Goal: Transaction & Acquisition: Purchase product/service

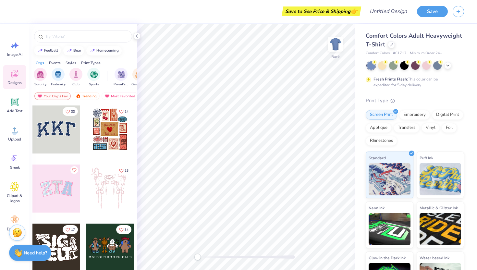
click at [62, 130] on div at bounding box center [56, 129] width 48 height 48
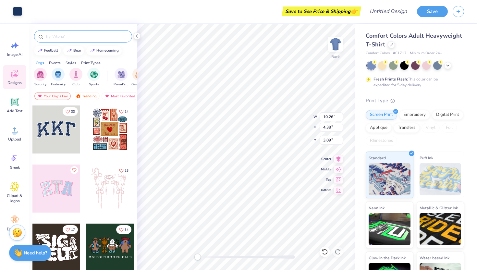
click at [72, 40] on div at bounding box center [83, 36] width 98 height 12
click at [70, 37] on input "text" at bounding box center [86, 36] width 83 height 6
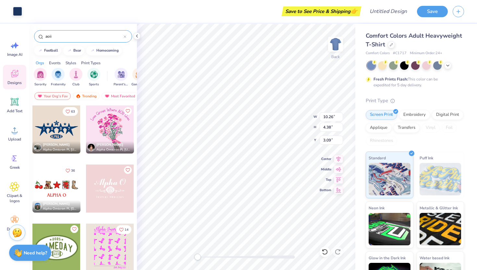
type input "aoii"
click at [327, 251] on icon at bounding box center [324, 251] width 6 height 6
type input "10.44"
type input "4.58"
type input "3.00"
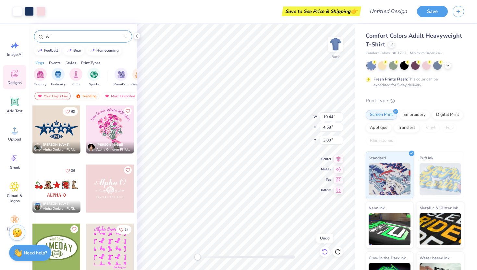
click at [327, 251] on icon at bounding box center [324, 251] width 6 height 6
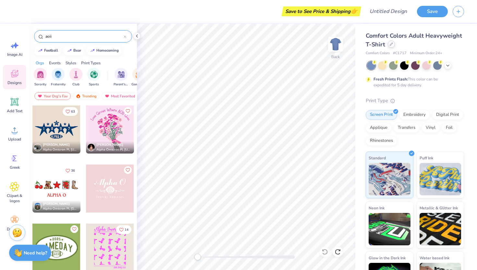
click at [390, 44] on icon at bounding box center [391, 44] width 3 height 3
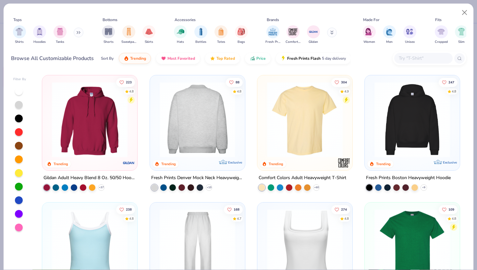
click at [209, 112] on div at bounding box center [197, 120] width 246 height 76
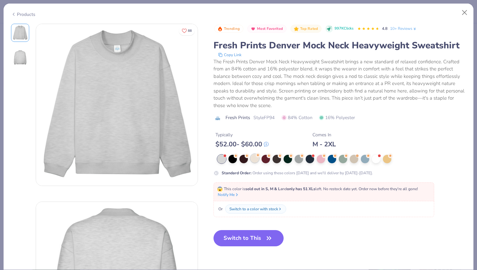
click at [254, 159] on div at bounding box center [254, 158] width 8 height 8
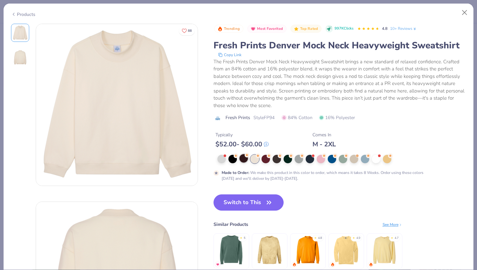
click at [243, 159] on div at bounding box center [243, 158] width 8 height 8
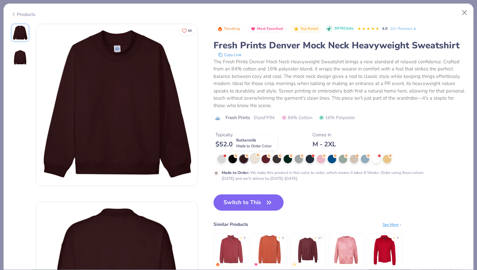
click at [254, 157] on div at bounding box center [254, 158] width 8 height 8
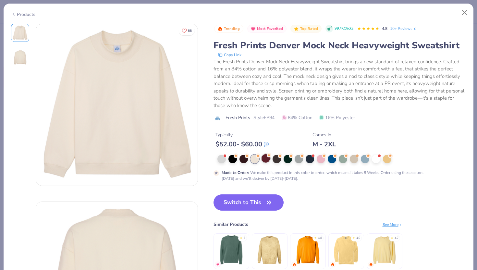
click at [267, 161] on div at bounding box center [265, 158] width 8 height 8
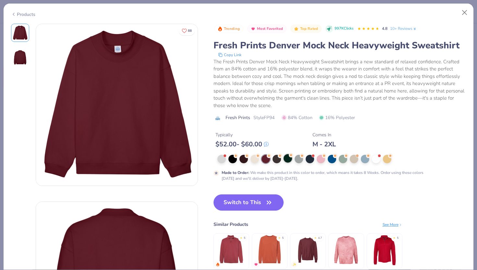
click at [290, 159] on div at bounding box center [287, 158] width 8 height 8
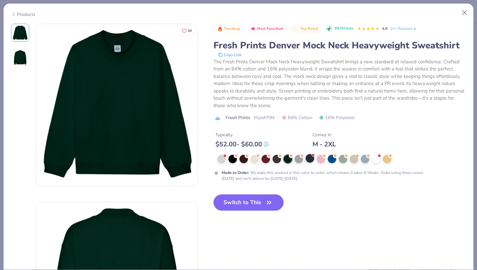
click at [309, 158] on div at bounding box center [309, 158] width 8 height 8
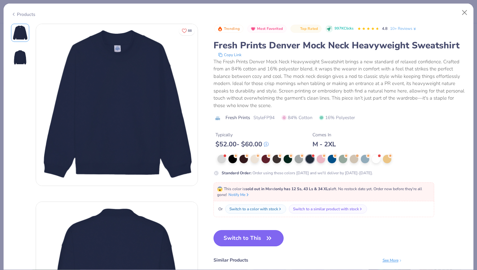
click at [255, 236] on button "Switch to This" at bounding box center [248, 238] width 70 height 16
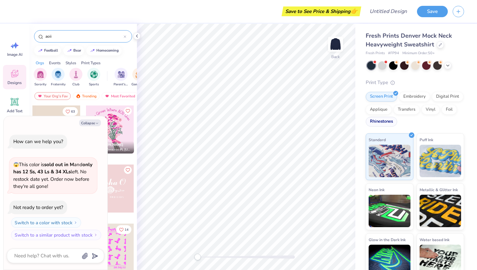
click at [381, 123] on div "Rhinestones" at bounding box center [380, 122] width 31 height 10
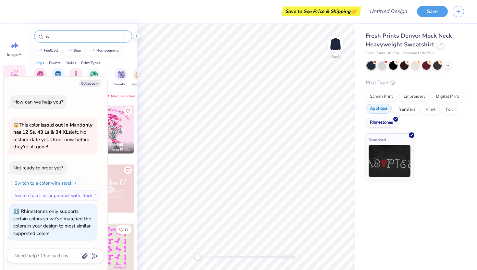
click at [375, 111] on div "Applique" at bounding box center [378, 109] width 26 height 10
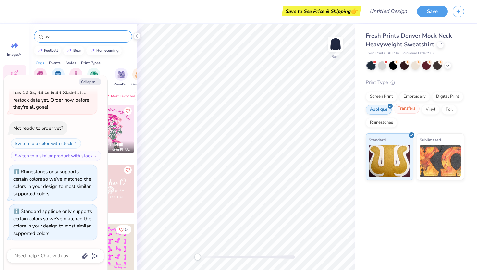
click at [400, 109] on div "Transfers" at bounding box center [406, 109] width 26 height 10
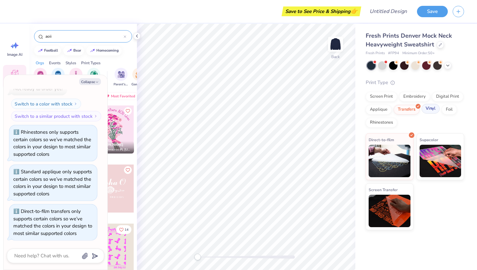
click at [426, 107] on div "Vinyl" at bounding box center [430, 109] width 18 height 10
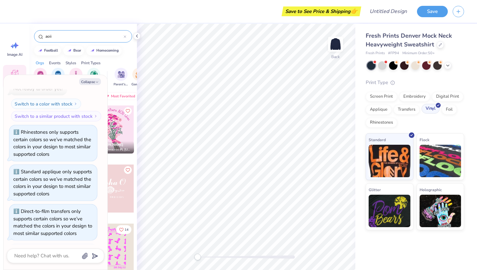
scroll to position [117, 0]
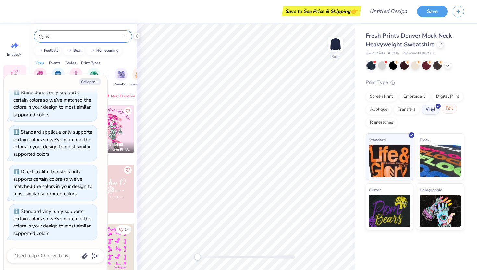
click at [445, 109] on div "Foil" at bounding box center [448, 109] width 15 height 10
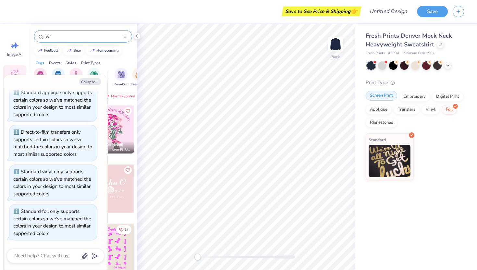
click at [391, 100] on div "Screen Print" at bounding box center [380, 96] width 31 height 10
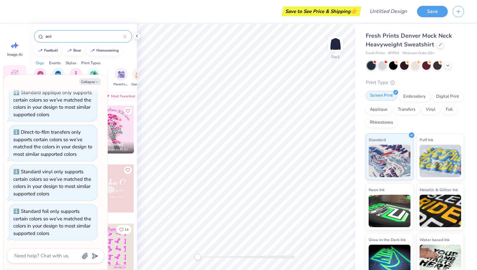
scroll to position [196, 0]
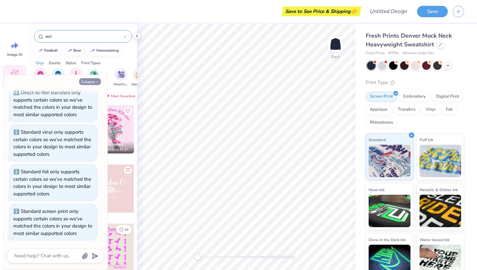
click at [91, 81] on button "Collapse" at bounding box center [90, 81] width 22 height 7
type textarea "x"
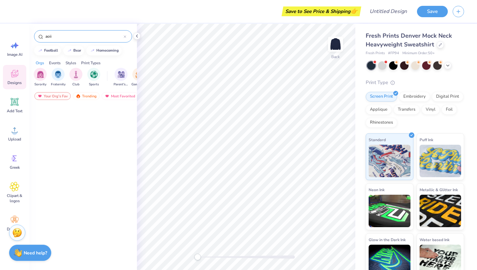
scroll to position [1152, 0]
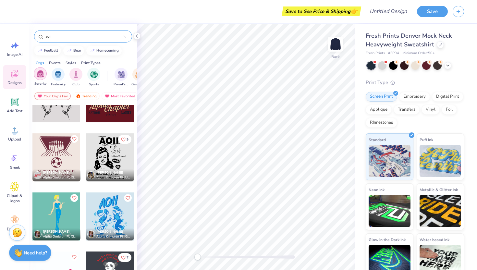
click at [38, 71] on img "filter for Sorority" at bounding box center [40, 73] width 7 height 7
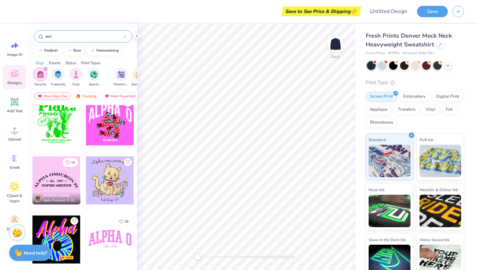
scroll to position [1402, 0]
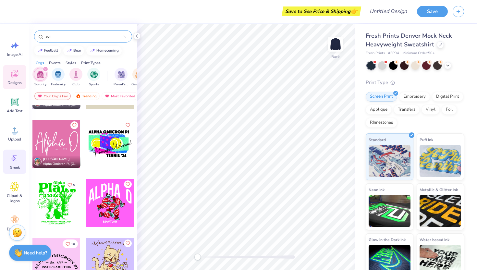
click at [18, 160] on icon at bounding box center [15, 158] width 10 height 10
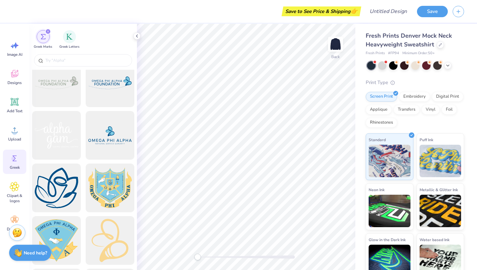
scroll to position [1389, 0]
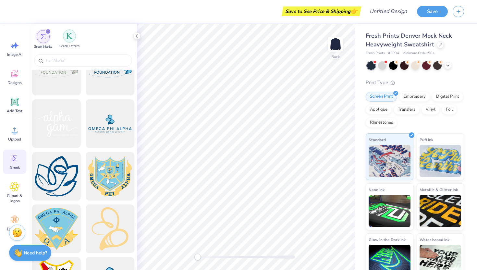
click at [66, 40] on div "filter for Greek Letters" at bounding box center [69, 36] width 13 height 13
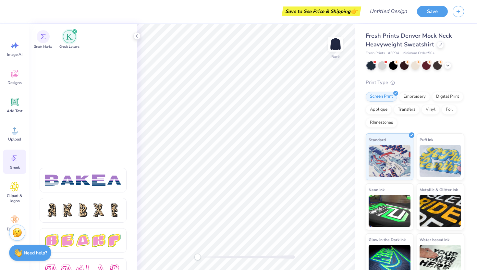
scroll to position [1078, 0]
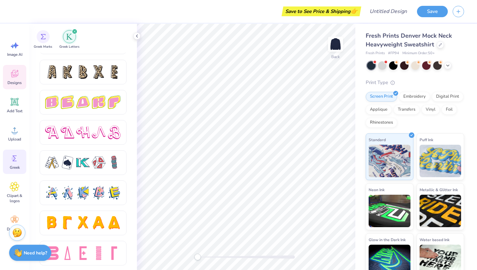
click at [9, 79] on div "Designs" at bounding box center [14, 77] width 23 height 24
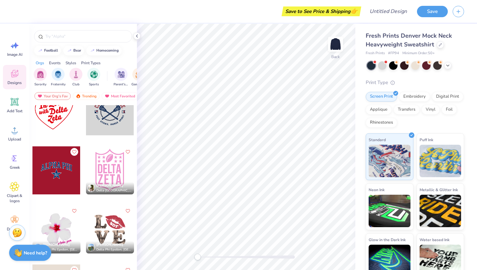
scroll to position [3393, 0]
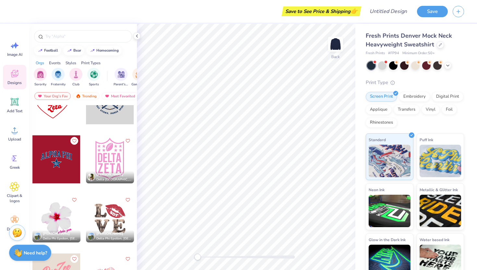
click at [54, 153] on div at bounding box center [56, 159] width 48 height 48
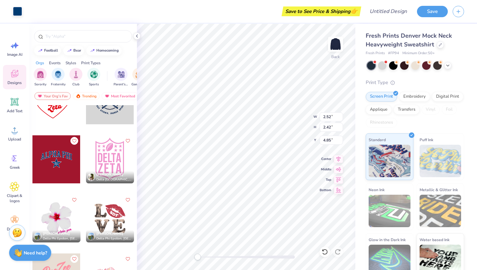
type input "2.52"
type input "2.42"
type input "4.85"
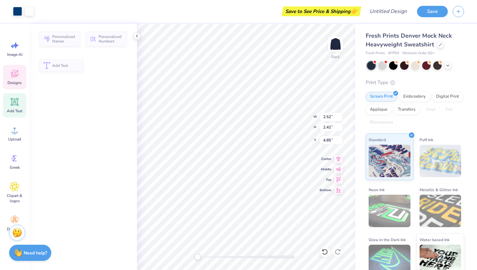
type input "7.73"
type input "2.38"
type input "3.00"
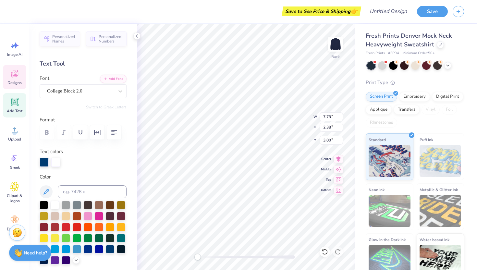
scroll to position [0, 0]
type textarea "Alpha O"
type input "0.69"
type input "0.25"
type input "6.28"
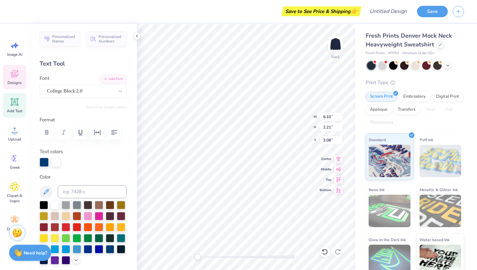
type input "2.52"
type input "2.42"
type input "4.85"
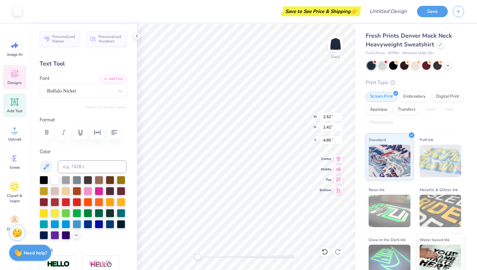
type input "0.97"
type input "0.37"
type input "5.88"
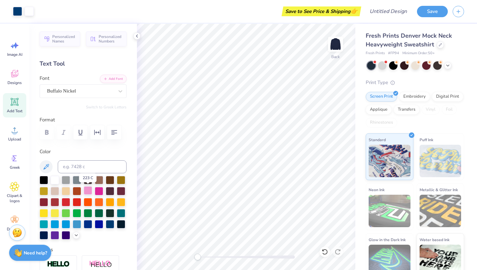
click at [89, 191] on div at bounding box center [88, 190] width 8 height 8
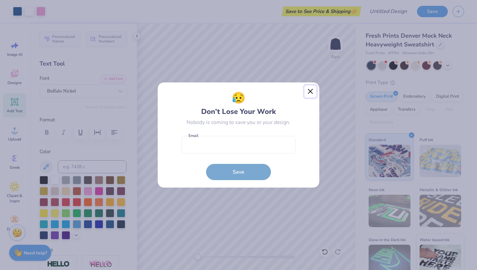
click at [308, 92] on button "Close" at bounding box center [310, 91] width 12 height 12
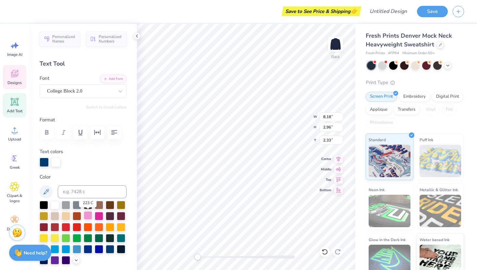
click at [87, 217] on div at bounding box center [88, 215] width 8 height 8
type input "3.40"
type input "3.26"
type input "5.29"
click at [44, 163] on div at bounding box center [44, 161] width 9 height 9
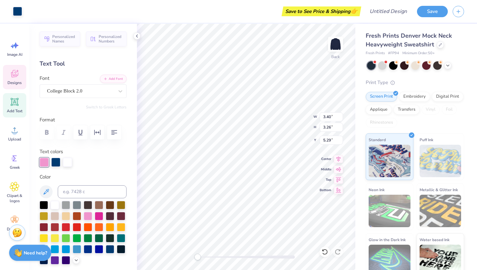
click at [46, 160] on div at bounding box center [44, 162] width 9 height 9
click at [340, 159] on icon at bounding box center [338, 158] width 9 height 8
type input "8.18"
type input "2.96"
type input "2.33"
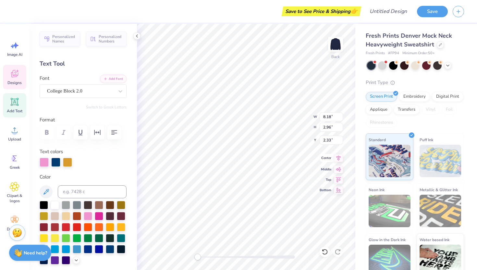
click at [339, 159] on icon at bounding box center [338, 158] width 9 height 8
click at [337, 160] on icon at bounding box center [338, 158] width 9 height 8
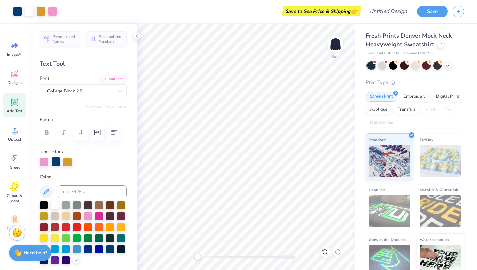
click at [55, 163] on div at bounding box center [55, 161] width 9 height 9
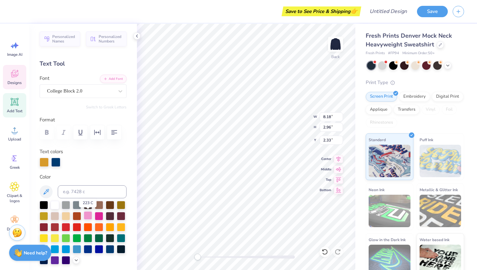
click at [90, 215] on div at bounding box center [88, 215] width 8 height 8
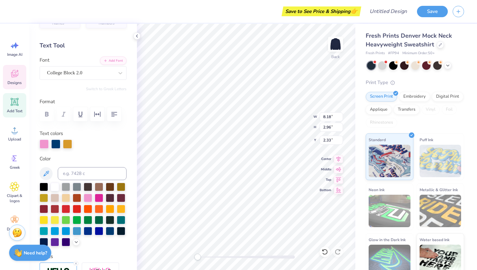
scroll to position [6, 0]
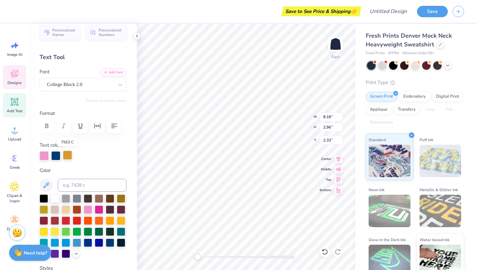
click at [69, 155] on div at bounding box center [67, 154] width 9 height 9
click at [57, 200] on div at bounding box center [55, 198] width 8 height 8
click at [339, 158] on icon at bounding box center [338, 158] width 9 height 8
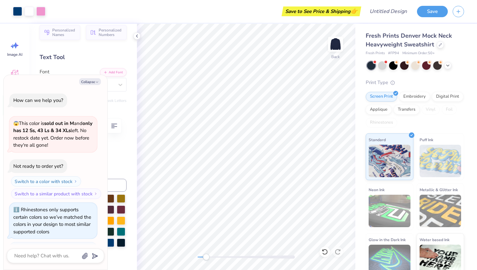
scroll to position [236, 0]
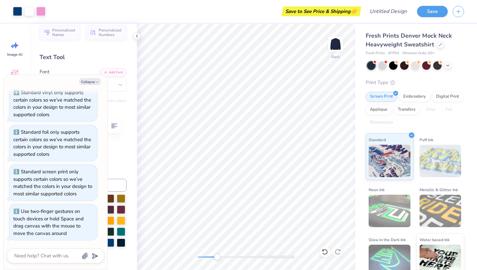
drag, startPoint x: 200, startPoint y: 255, endPoint x: 217, endPoint y: 253, distance: 17.0
click at [217, 254] on div "Accessibility label" at bounding box center [217, 257] width 6 height 6
type textarea "x"
type input "0.69"
type input "0.25"
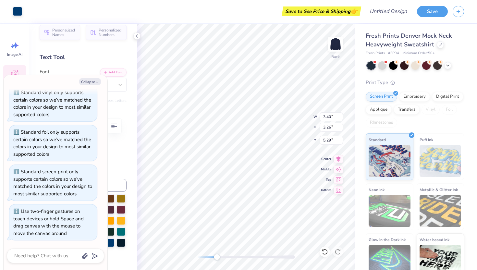
type input "6.28"
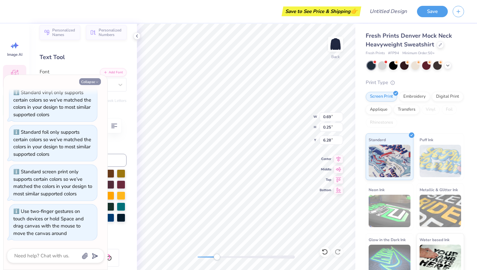
click at [96, 82] on icon "button" at bounding box center [97, 82] width 4 height 4
type textarea "x"
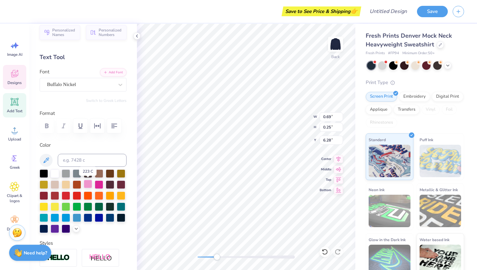
click at [90, 183] on div at bounding box center [88, 184] width 8 height 8
type textarea "1897"
type input "0.73"
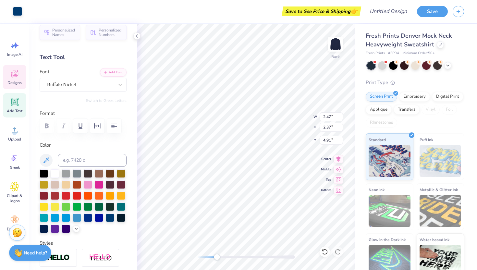
type input "0.25"
type input "6.29"
click at [88, 183] on div at bounding box center [88, 184] width 8 height 8
click at [185, 256] on div "Back" at bounding box center [246, 147] width 218 height 246
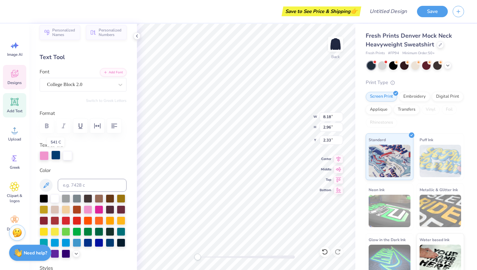
click at [55, 156] on div at bounding box center [55, 154] width 9 height 9
click at [55, 156] on div at bounding box center [55, 155] width 9 height 9
click at [45, 157] on div at bounding box center [44, 155] width 9 height 9
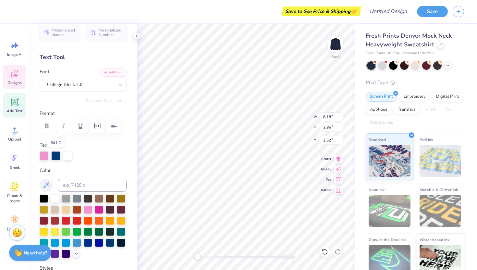
click at [56, 158] on div at bounding box center [55, 155] width 9 height 9
click at [44, 156] on div at bounding box center [44, 155] width 9 height 9
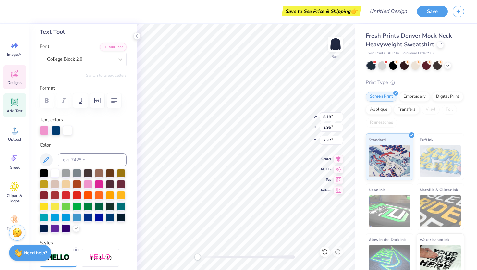
scroll to position [34, 0]
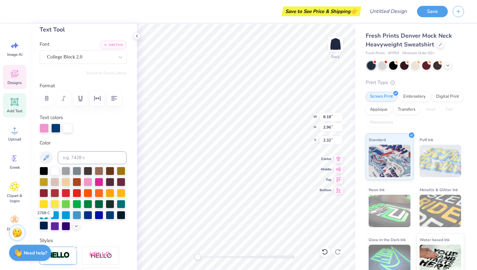
click at [46, 225] on div at bounding box center [44, 225] width 8 height 8
click at [45, 227] on div at bounding box center [44, 225] width 8 height 8
click at [43, 226] on div at bounding box center [44, 225] width 8 height 8
click at [89, 180] on div at bounding box center [88, 181] width 8 height 8
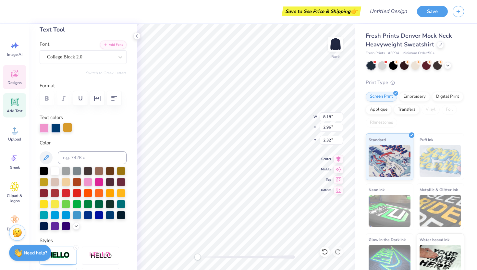
click at [68, 128] on div at bounding box center [67, 127] width 9 height 9
click at [55, 172] on div at bounding box center [55, 170] width 8 height 8
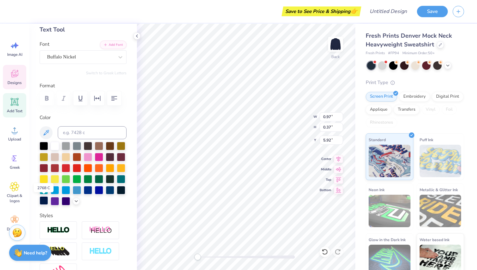
click at [45, 202] on div at bounding box center [44, 200] width 8 height 8
click at [57, 146] on div at bounding box center [55, 145] width 8 height 8
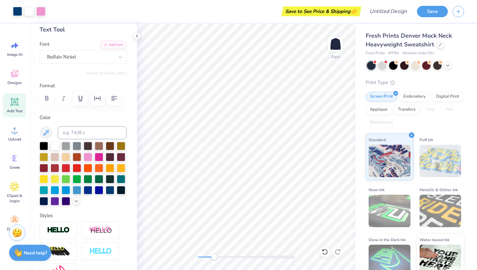
drag, startPoint x: 198, startPoint y: 258, endPoint x: 213, endPoint y: 258, distance: 15.6
click at [213, 258] on div "Accessibility label" at bounding box center [214, 257] width 6 height 6
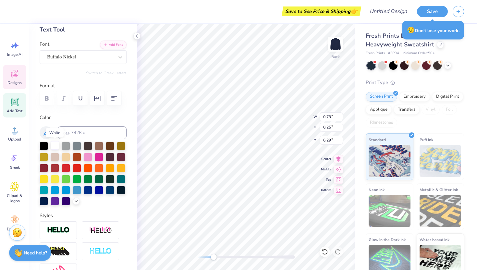
click at [57, 147] on div at bounding box center [55, 145] width 8 height 8
click at [88, 157] on div at bounding box center [88, 156] width 8 height 8
click at [57, 144] on div at bounding box center [55, 145] width 8 height 8
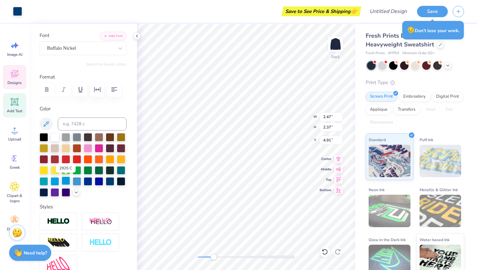
scroll to position [0, 0]
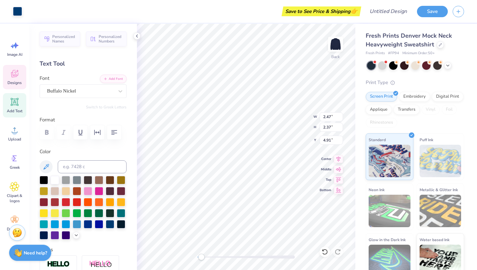
drag, startPoint x: 213, startPoint y: 256, endPoint x: 201, endPoint y: 259, distance: 13.0
click at [201, 259] on div "Accessibility label" at bounding box center [201, 257] width 6 height 6
click at [111, 224] on div at bounding box center [110, 223] width 8 height 8
click at [54, 180] on div at bounding box center [55, 179] width 8 height 8
type input "2.47"
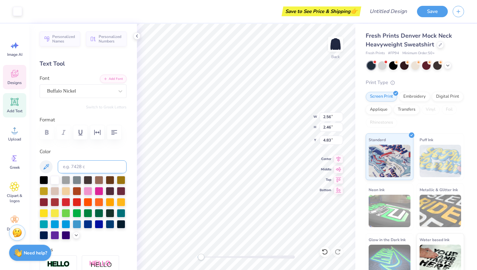
type input "2.37"
type input "4.92"
click at [12, 81] on span "Designs" at bounding box center [14, 82] width 14 height 5
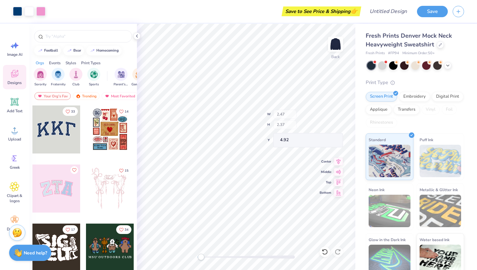
type input "2.56"
type input "2.46"
type input "4.87"
click at [21, 102] on div "Add Text" at bounding box center [14, 105] width 23 height 24
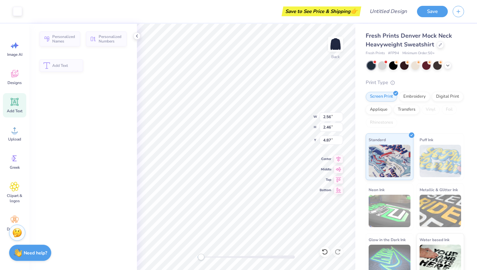
type input "5.84"
type input "1.69"
type input "9.15"
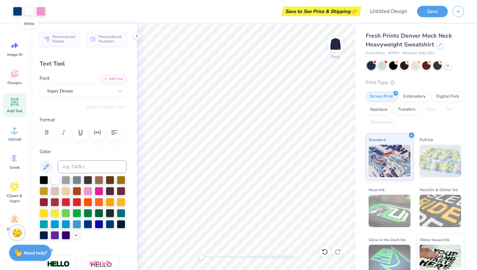
click at [30, 11] on div at bounding box center [29, 10] width 9 height 9
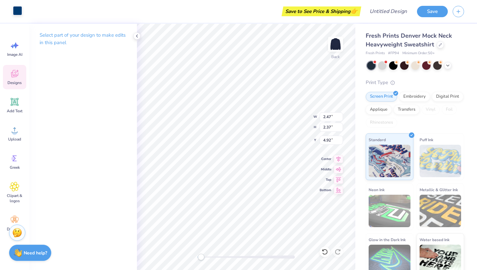
click at [14, 8] on div at bounding box center [17, 10] width 9 height 9
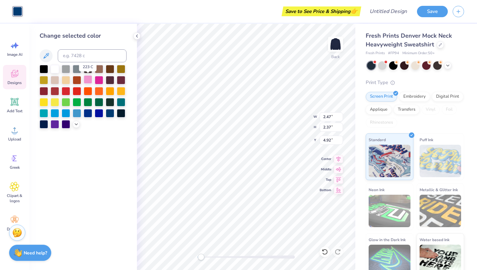
click at [89, 81] on div at bounding box center [88, 79] width 8 height 8
click at [19, 11] on div at bounding box center [17, 11] width 9 height 9
click at [110, 113] on div at bounding box center [110, 112] width 8 height 8
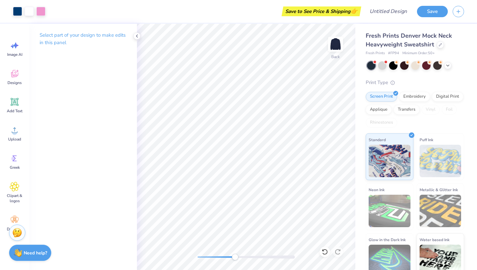
drag, startPoint x: 201, startPoint y: 257, endPoint x: 235, endPoint y: 257, distance: 34.4
click at [235, 257] on div "Accessibility label" at bounding box center [235, 257] width 6 height 6
type input "8.18"
type input "2.96"
type input "2.32"
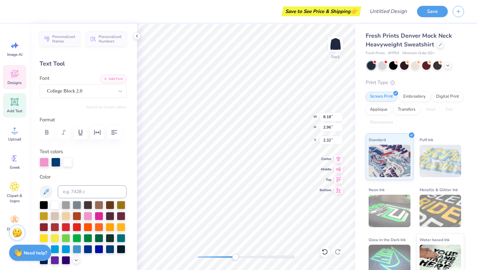
type input "2.47"
type input "2.37"
type input "4.92"
click at [43, 163] on div at bounding box center [44, 161] width 9 height 9
click at [57, 163] on div at bounding box center [55, 161] width 9 height 9
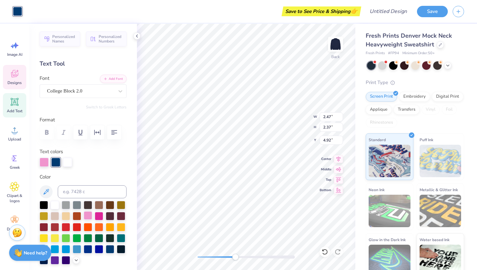
click at [92, 216] on div at bounding box center [88, 215] width 8 height 8
click at [15, 193] on div "Clipart & logos" at bounding box center [14, 193] width 23 height 30
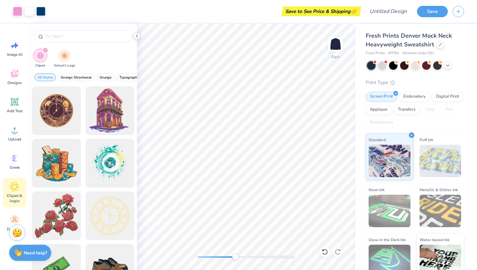
click at [137, 38] on icon at bounding box center [136, 35] width 5 height 5
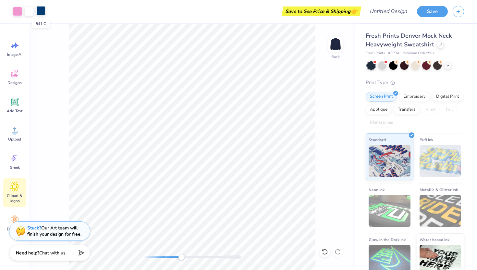
click at [39, 10] on div at bounding box center [40, 10] width 9 height 9
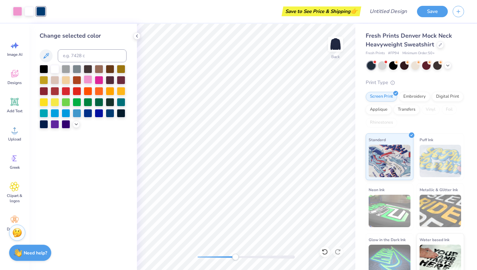
click at [88, 80] on div at bounding box center [88, 79] width 8 height 8
click at [89, 79] on div at bounding box center [88, 79] width 8 height 8
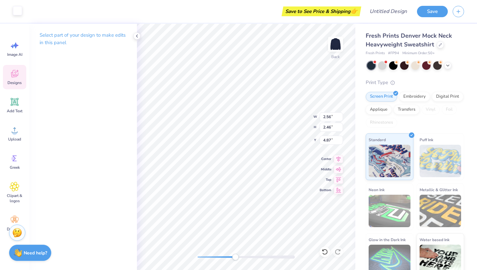
click at [13, 7] on div at bounding box center [17, 10] width 9 height 9
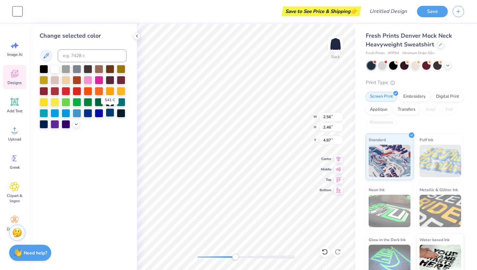
click at [111, 112] on div at bounding box center [110, 112] width 8 height 8
click at [137, 33] on icon at bounding box center [136, 35] width 5 height 5
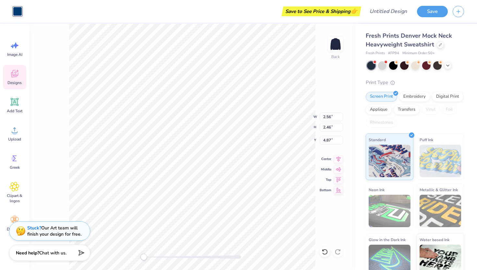
click at [143, 261] on div "Back W 2.56 2.56 " H 2.46 2.46 " Y 4.87 4.87 " Center [GEOGRAPHIC_DATA]" at bounding box center [192, 147] width 326 height 246
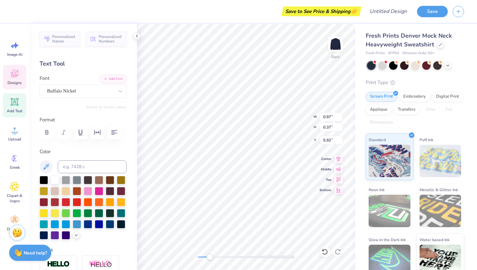
drag, startPoint x: 197, startPoint y: 256, endPoint x: 209, endPoint y: 256, distance: 12.0
click at [209, 256] on div "Accessibility label" at bounding box center [209, 257] width 6 height 6
type input "2.56"
type input "2.46"
type input "4.87"
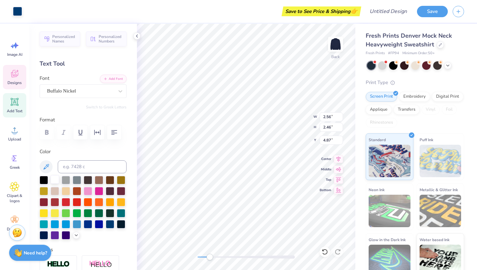
click at [55, 181] on div at bounding box center [55, 179] width 8 height 8
click at [17, 9] on div at bounding box center [17, 10] width 9 height 9
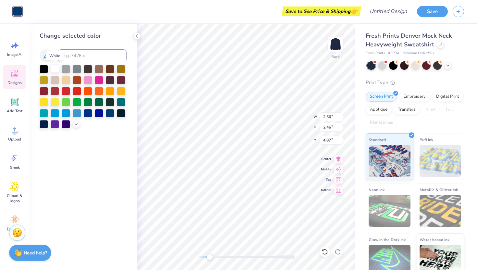
click at [56, 67] on div at bounding box center [55, 68] width 8 height 8
click at [19, 10] on div at bounding box center [17, 11] width 9 height 9
click at [57, 68] on div at bounding box center [55, 68] width 8 height 8
click at [139, 34] on div "Art colors Save to See Price & Shipping 👉 Design Title Save Image AI Designs Ad…" at bounding box center [238, 135] width 477 height 270
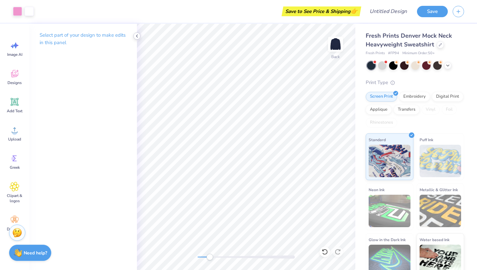
click at [137, 36] on icon at bounding box center [136, 35] width 5 height 5
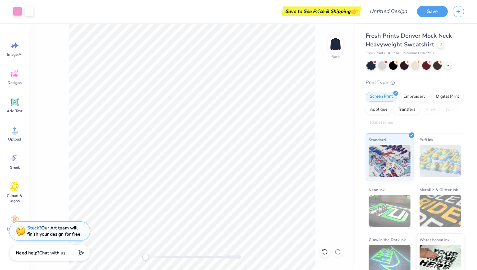
drag, startPoint x: 155, startPoint y: 258, endPoint x: 145, endPoint y: 258, distance: 10.1
click at [145, 258] on div "Accessibility label" at bounding box center [145, 257] width 6 height 6
click at [426, 10] on button "Save" at bounding box center [432, 10] width 31 height 11
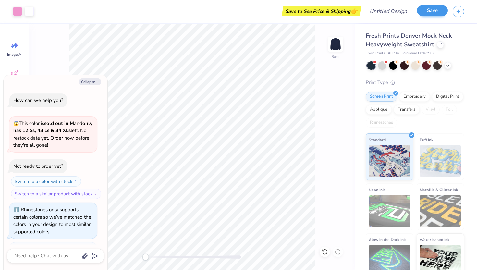
scroll to position [253, 0]
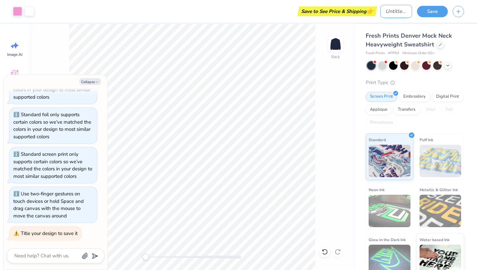
type textarea "x"
click at [392, 10] on input "Design Title" at bounding box center [396, 11] width 32 height 13
type input "a"
type textarea "x"
type input "al"
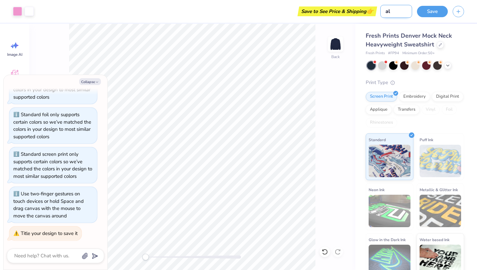
type textarea "x"
type input "alp"
type textarea "x"
type input "alph"
type textarea "x"
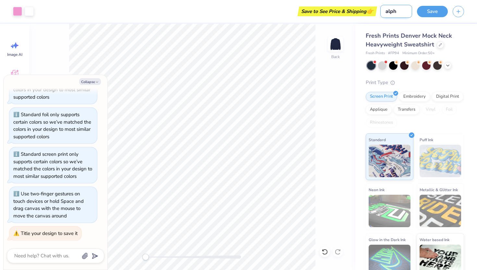
type input "alpha"
type textarea "x"
type input "alpha"
type textarea "x"
type input "alpha o"
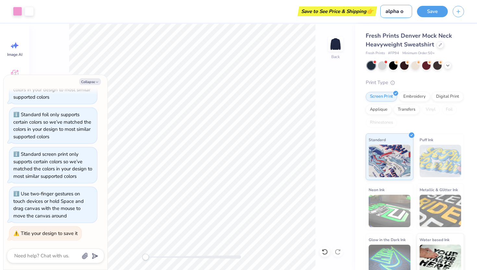
type textarea "x"
type input "alpha o"
type textarea "x"
type input "alpha o"
type textarea "x"
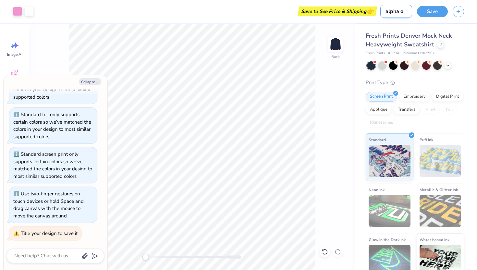
type input "alpha"
type textarea "x"
type input "alpha"
type textarea "x"
type input "alph"
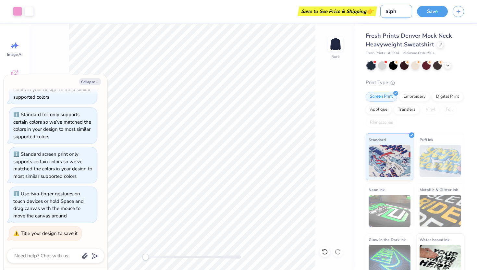
type textarea "x"
type input "alp"
type textarea "x"
type input "al"
type textarea "x"
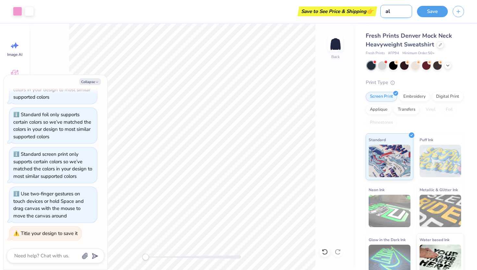
type input "a"
type textarea "x"
type input "n"
type textarea "x"
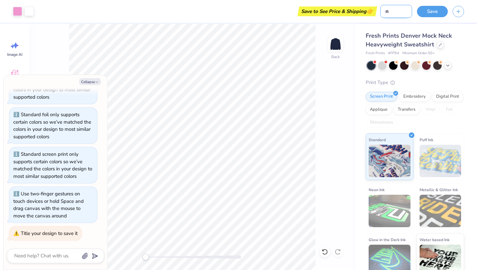
type input "na"
type textarea "x"
type input "nav"
type textarea "x"
type input "navy"
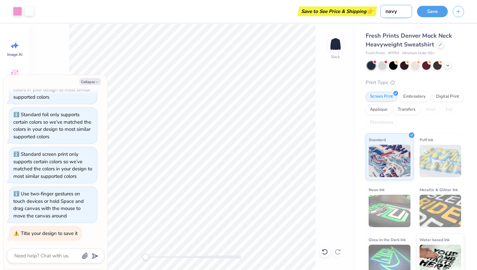
type textarea "x"
type input "navy"
type textarea "x"
type input "navy p"
type textarea "x"
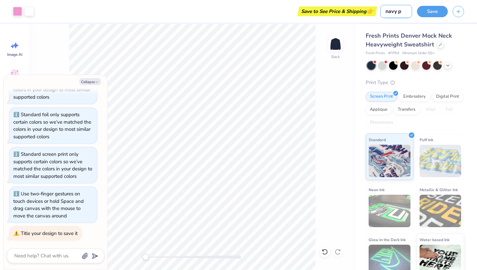
type input "navy pi"
type textarea "x"
type input "navy pin"
type textarea "x"
type input "navy pink"
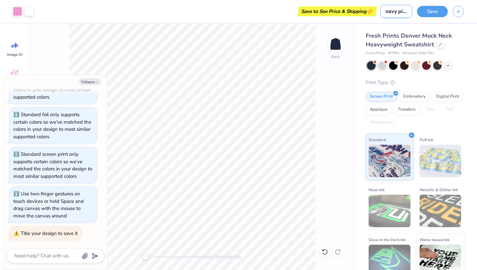
type textarea "x"
type input "navy pink"
type textarea "x"
type input "navy pink s"
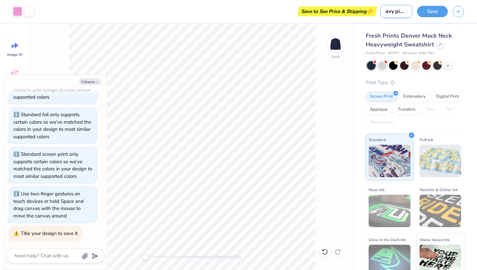
type textarea "x"
type input "navy pink"
type textarea "x"
type input "navy pink m"
type textarea "x"
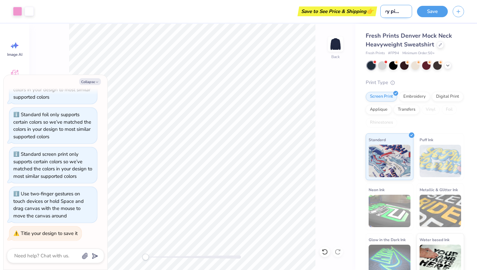
type input "navy pink mo"
type textarea "x"
type input "navy pink moc"
type textarea "x"
type input "navy pink mock"
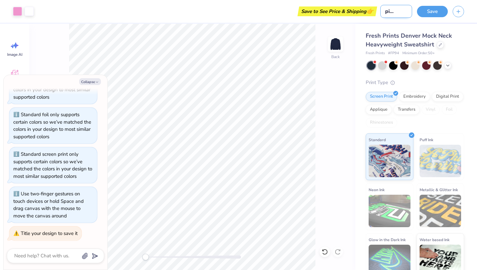
type textarea "x"
type input "navy pink mock"
type textarea "x"
type input "navy pink mock n"
type textarea "x"
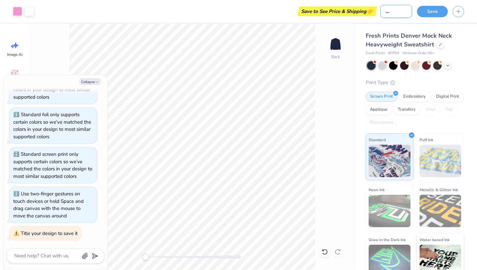
type input "navy pink mock ne"
type textarea "x"
type input "navy pink mock nec"
type textarea "x"
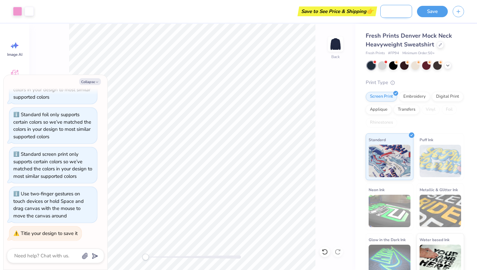
type input "navy pink mock neck"
type textarea "x"
type input "navy pink mock neck"
click at [436, 10] on button "Save" at bounding box center [432, 10] width 31 height 11
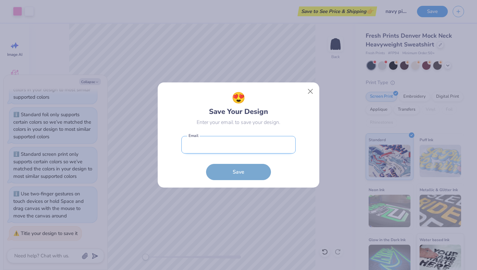
click at [268, 145] on input "email" at bounding box center [238, 145] width 114 height 18
type input "[EMAIL_ADDRESS][DOMAIN_NAME]"
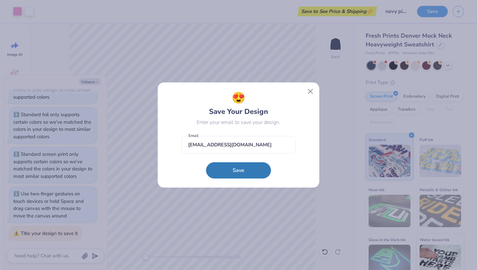
click at [249, 174] on button "Save" at bounding box center [238, 170] width 65 height 16
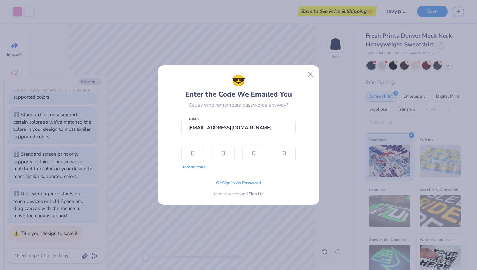
click at [241, 184] on span "Or Sign in via Password" at bounding box center [238, 183] width 45 height 6
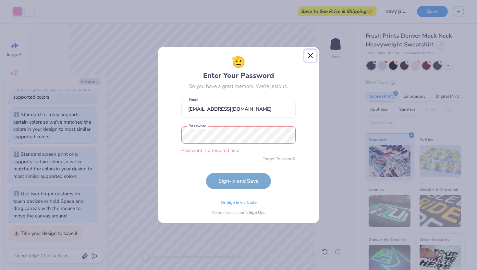
click at [308, 63] on div "🫡 Enter Your Password So you have a great memory. We're jealous. [EMAIL_ADDRESS…" at bounding box center [238, 134] width 162 height 177
click at [312, 58] on button "Close" at bounding box center [310, 56] width 12 height 12
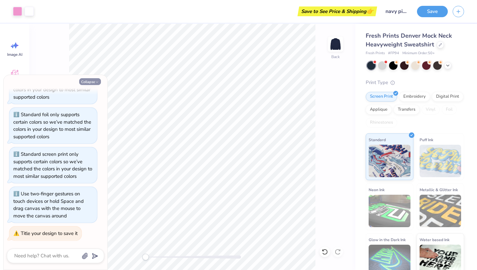
click at [88, 80] on button "Collapse" at bounding box center [90, 81] width 22 height 7
type textarea "x"
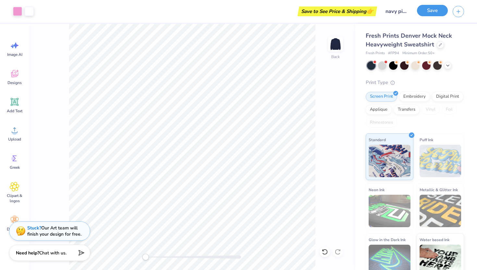
click at [428, 12] on button "Save" at bounding box center [432, 10] width 31 height 11
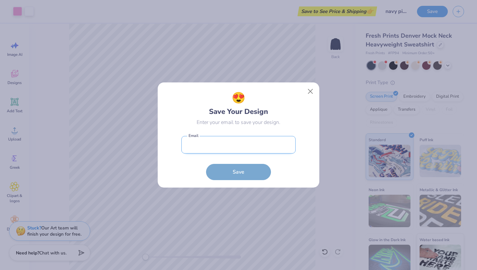
click at [213, 147] on input "email" at bounding box center [238, 145] width 114 height 18
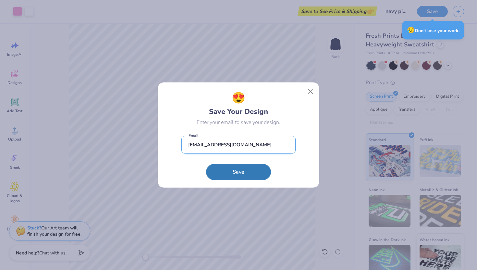
type input "[EMAIL_ADDRESS][DOMAIN_NAME]"
click at [206, 164] on button "Save" at bounding box center [238, 172] width 65 height 16
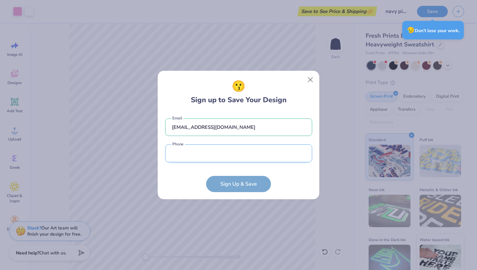
click at [181, 153] on input "tel" at bounding box center [238, 153] width 147 height 18
type input "[PHONE_NUMBER]"
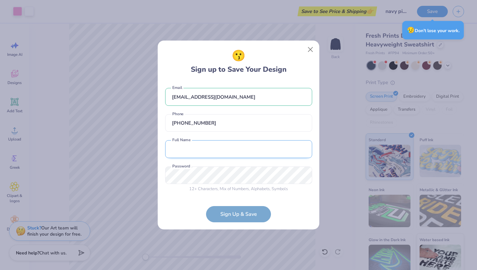
click at [196, 155] on input "text" at bounding box center [238, 149] width 147 height 18
type input "[PERSON_NAME]"
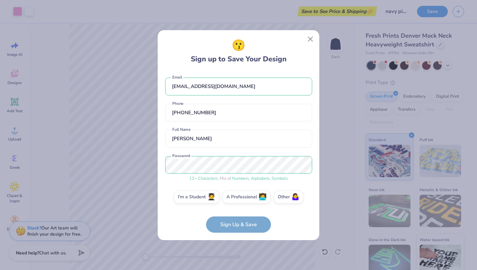
scroll to position [4, 0]
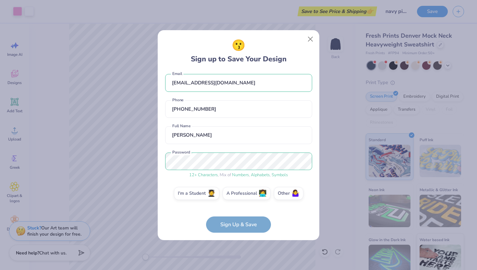
click at [236, 226] on form "[EMAIL_ADDRESS][DOMAIN_NAME] Email [PHONE_NUMBER] Phone [PERSON_NAME] Full Name…" at bounding box center [238, 151] width 147 height 161
click at [208, 190] on label "I'm a Student 🧑‍🎓" at bounding box center [196, 192] width 45 height 13
click at [236, 196] on input "I'm a Student 🧑‍🎓" at bounding box center [238, 198] width 4 height 4
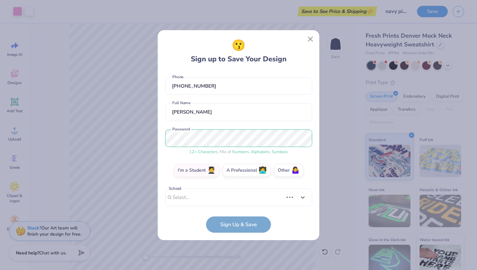
click at [220, 203] on div "Use Up and Down to choose options, press Enter to select the currently focused …" at bounding box center [238, 206] width 147 height 37
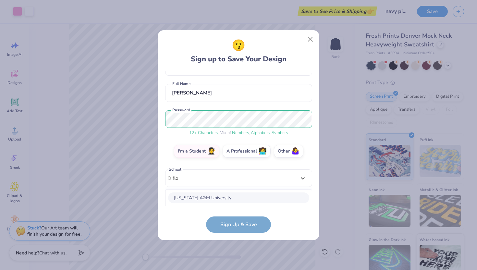
scroll to position [127, 0]
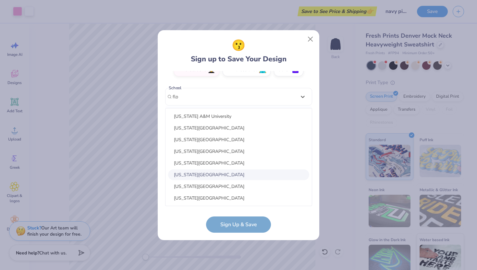
click at [192, 175] on div "[US_STATE][GEOGRAPHIC_DATA]" at bounding box center [238, 174] width 141 height 11
type input "flo"
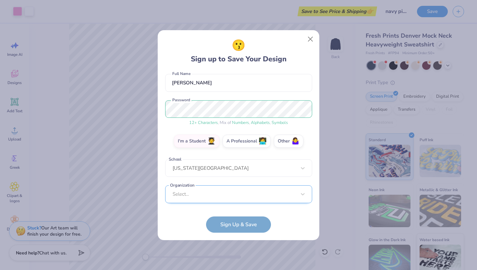
click at [207, 189] on div "Select..." at bounding box center [238, 194] width 147 height 18
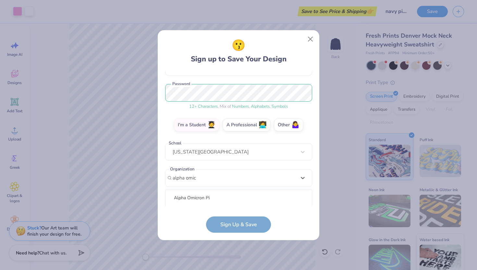
scroll to position [153, 0]
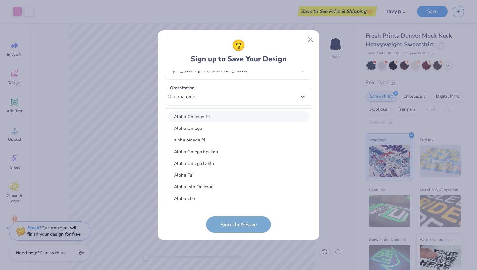
click at [196, 116] on div "Alpha Omicron Pi" at bounding box center [238, 116] width 141 height 11
type input "alpha omic"
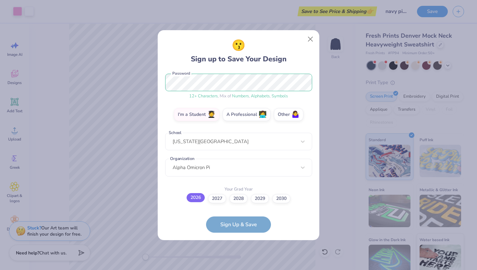
click at [193, 198] on label "2026" at bounding box center [195, 197] width 18 height 9
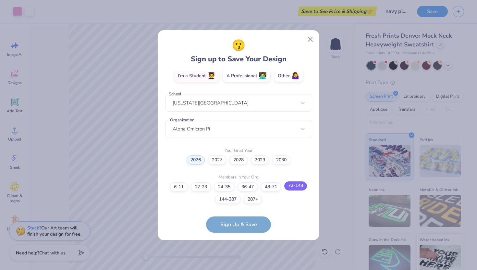
click at [295, 185] on label "72-143" at bounding box center [295, 185] width 23 height 9
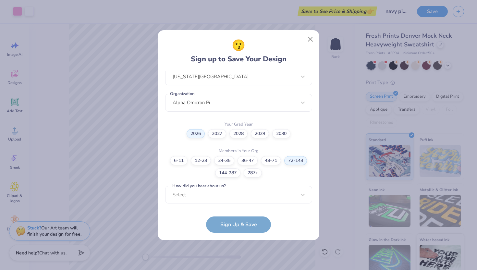
click at [228, 220] on form "[EMAIL_ADDRESS][DOMAIN_NAME] Email [PHONE_NUMBER] Phone [PERSON_NAME] Full Name…" at bounding box center [238, 151] width 147 height 161
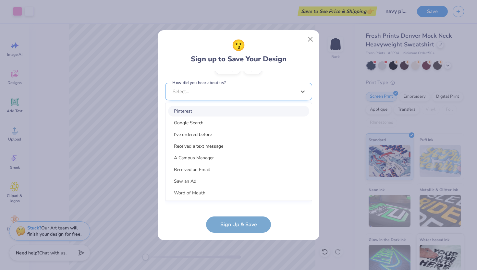
click at [215, 201] on div "option Pinterest focused, 1 of 15. 15 results available. Use Up and Down to cho…" at bounding box center [238, 142] width 147 height 118
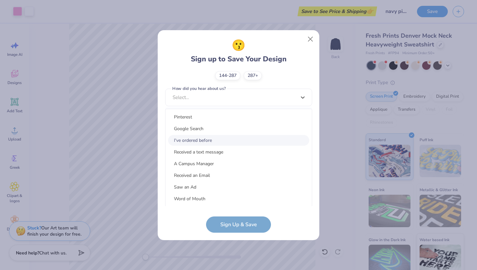
click at [199, 139] on div "I've ordered before" at bounding box center [238, 140] width 141 height 11
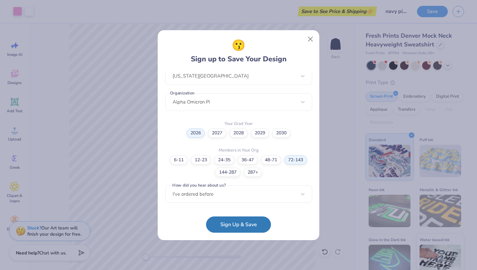
scroll to position [147, 0]
click at [237, 228] on button "Sign Up & Save" at bounding box center [238, 223] width 65 height 16
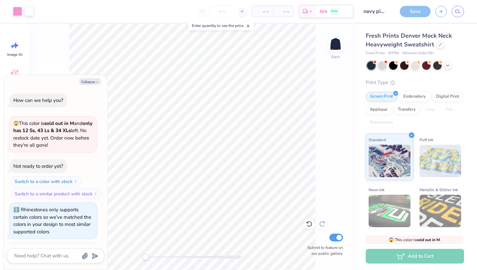
scroll to position [271, 0]
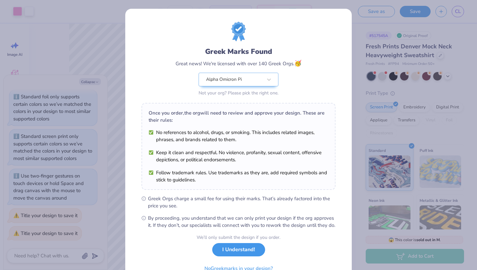
click at [239, 256] on button "I Understand!" at bounding box center [238, 249] width 53 height 13
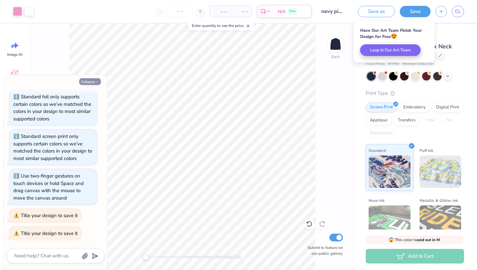
click at [97, 82] on icon "button" at bounding box center [97, 82] width 4 height 4
type textarea "x"
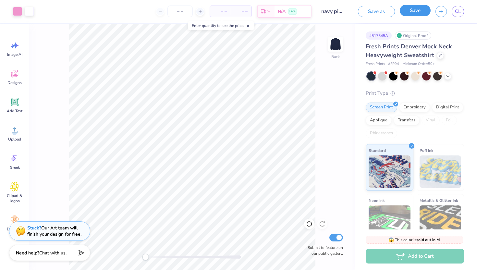
click at [411, 11] on button "Save" at bounding box center [414, 10] width 31 height 11
click at [188, 13] on icon at bounding box center [186, 11] width 5 height 5
type input "50"
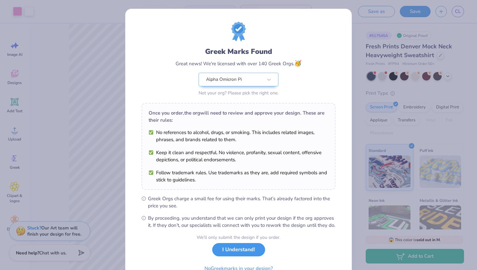
click at [238, 263] on div "We’ll only submit the design if you order. I Understand! No Greek marks in your…" at bounding box center [238, 254] width 84 height 41
click at [240, 256] on button "I Understand!" at bounding box center [238, 249] width 53 height 13
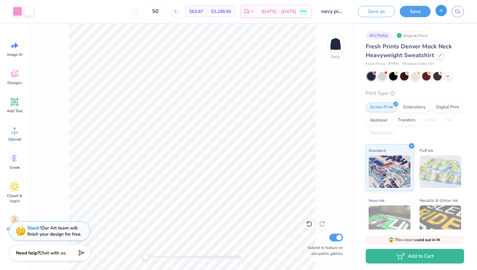
click at [438, 12] on icon "button" at bounding box center [441, 11] width 6 height 6
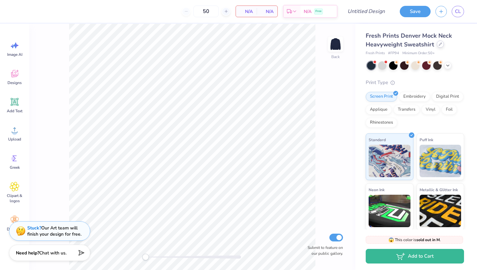
click at [439, 45] on icon at bounding box center [440, 44] width 3 height 3
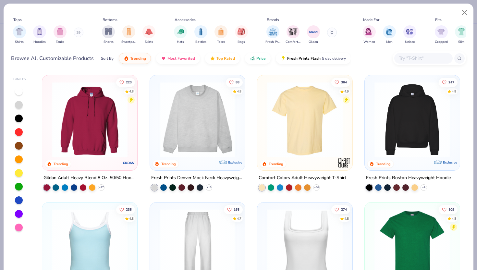
click at [414, 59] on input "text" at bounding box center [423, 57] width 50 height 7
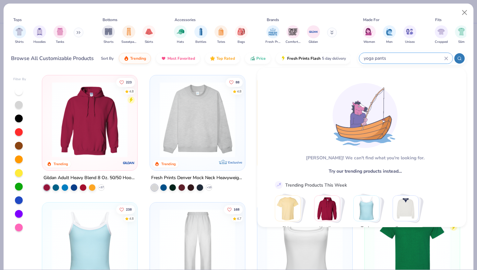
type input "yoga pants"
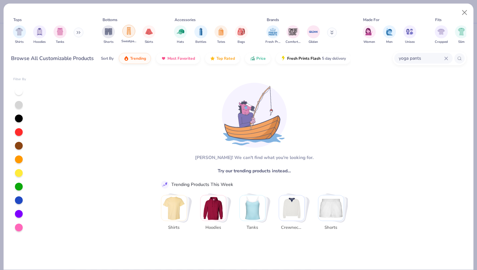
click at [127, 33] on img "filter for Sweatpants" at bounding box center [128, 30] width 7 height 7
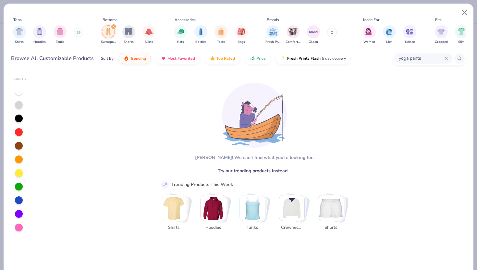
click at [446, 57] on icon at bounding box center [446, 58] width 4 height 4
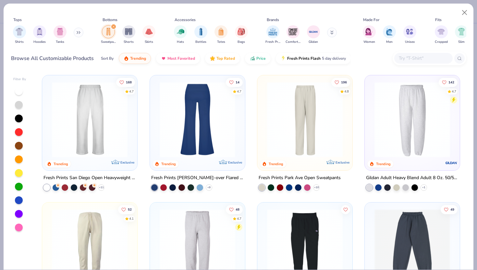
click at [173, 144] on div at bounding box center [197, 120] width 246 height 76
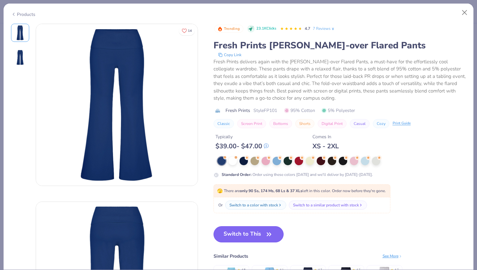
click at [236, 235] on button "Switch to This" at bounding box center [248, 234] width 70 height 16
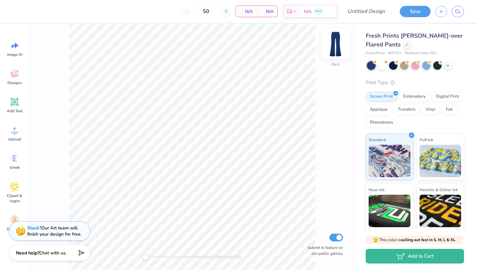
click at [336, 47] on img at bounding box center [335, 44] width 26 height 26
click at [13, 76] on icon at bounding box center [14, 74] width 6 height 5
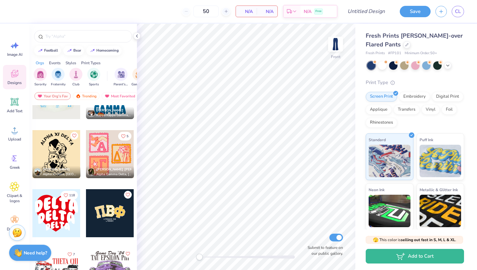
scroll to position [1238, 0]
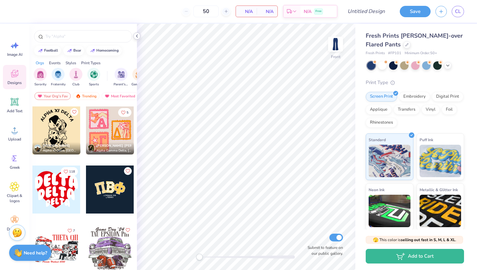
click at [136, 35] on icon at bounding box center [136, 35] width 5 height 5
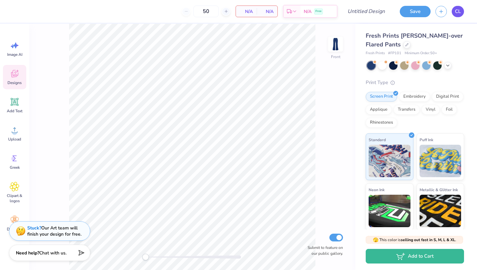
click at [455, 9] on span "CL" at bounding box center [458, 11] width 6 height 7
